Goal: Information Seeking & Learning: Learn about a topic

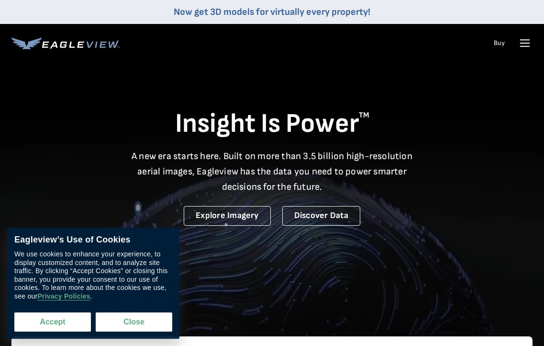
click at [72, 329] on button "Accept" at bounding box center [52, 321] width 77 height 19
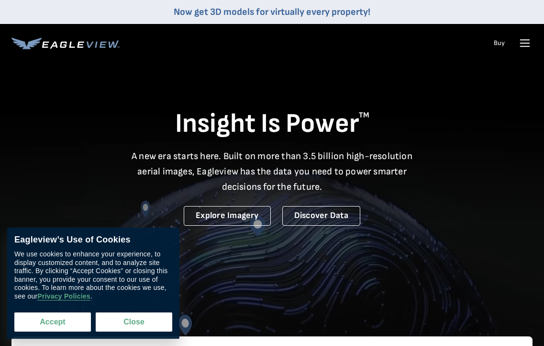
checkbox input "true"
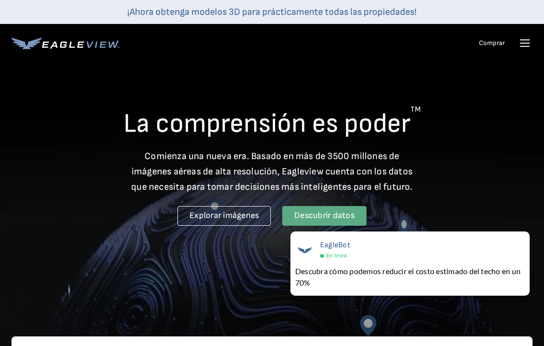
click at [312, 217] on font "Descubrir datos" at bounding box center [324, 215] width 60 height 10
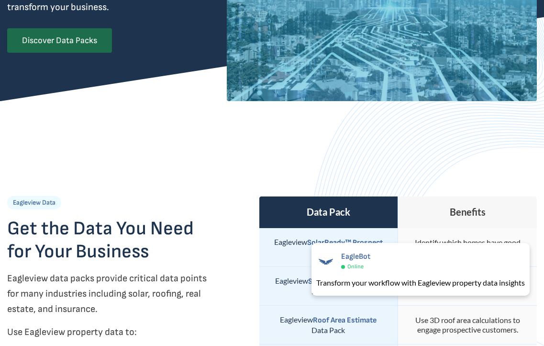
scroll to position [191, 0]
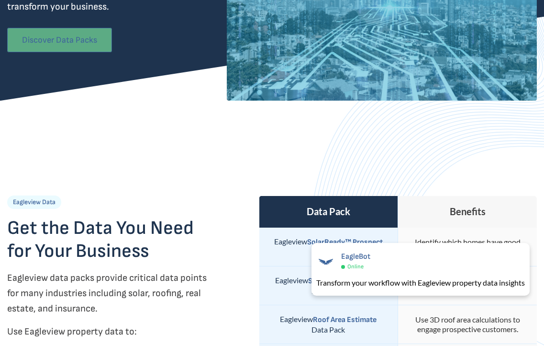
click at [72, 40] on link "Discover Data Packs" at bounding box center [59, 40] width 105 height 24
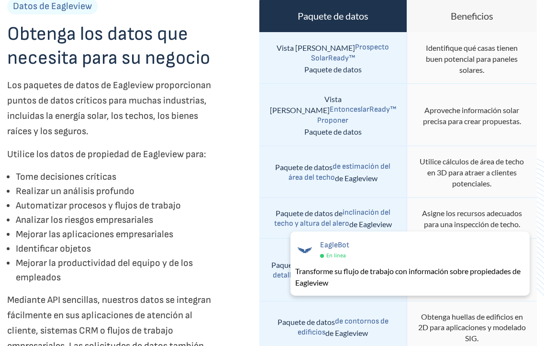
scroll to position [413, 0]
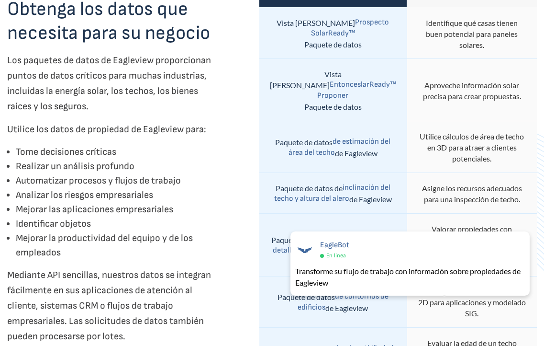
click at [351, 137] on font "de estimación del área del techo" at bounding box center [340, 147] width 102 height 20
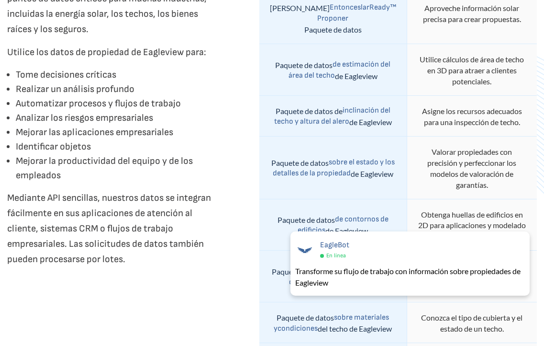
scroll to position [461, 0]
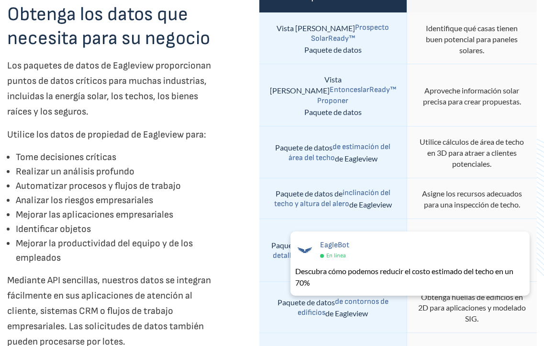
scroll to position [409, 0]
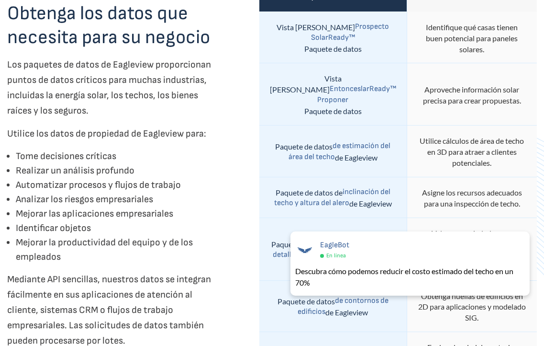
click at [315, 146] on font "de estimación del área del techo" at bounding box center [340, 151] width 102 height 20
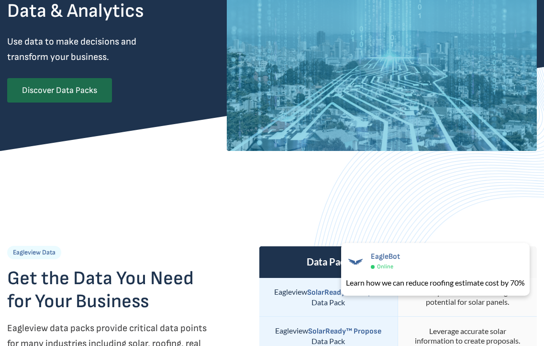
scroll to position [144, 0]
